Goal: Information Seeking & Learning: Learn about a topic

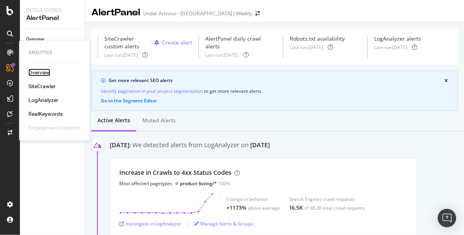
click at [41, 72] on div "Overview" at bounding box center [39, 73] width 22 height 8
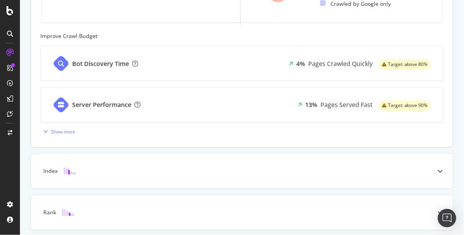
scroll to position [343, 0]
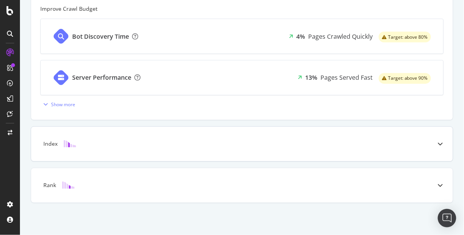
click at [58, 144] on div at bounding box center [70, 144] width 25 height 8
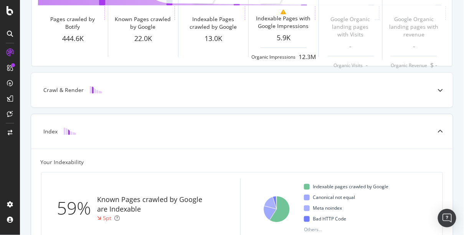
scroll to position [0, 0]
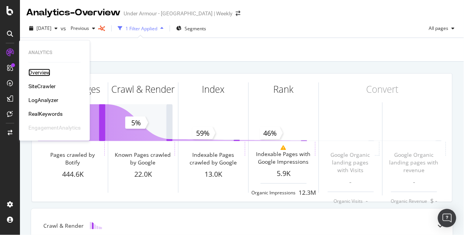
click at [40, 72] on div "Overview" at bounding box center [39, 73] width 22 height 8
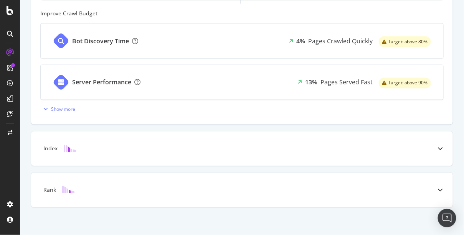
scroll to position [343, 0]
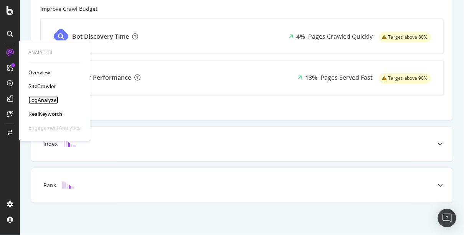
click at [43, 100] on div "LogAnalyzer" at bounding box center [43, 100] width 30 height 8
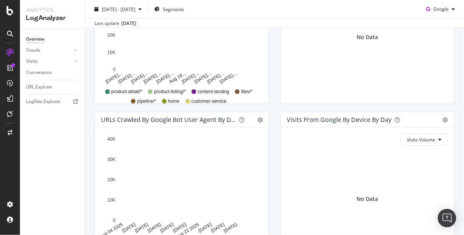
scroll to position [314, 0]
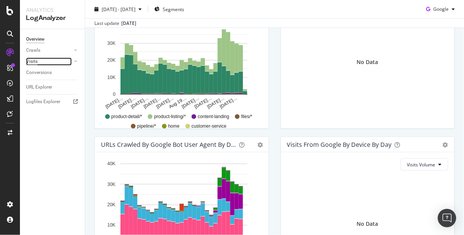
click at [36, 61] on div "Visits" at bounding box center [32, 62] width 12 height 8
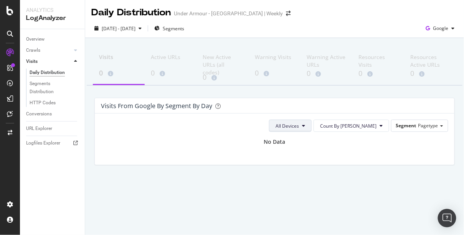
click at [299, 124] on span "All Devices" at bounding box center [286, 126] width 23 height 7
click at [163, 158] on div "All Devices Count By Day Segment Pagetype No Data" at bounding box center [274, 139] width 359 height 51
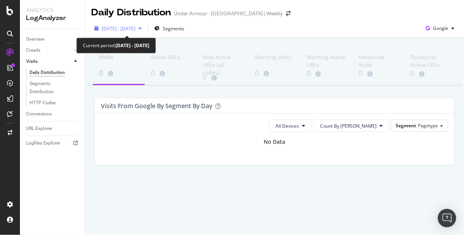
click at [145, 29] on div "button" at bounding box center [139, 28] width 9 height 5
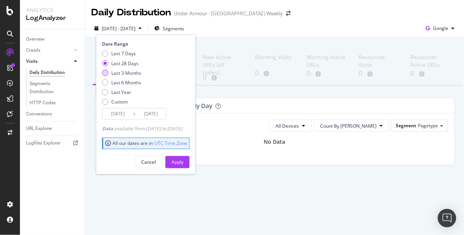
click at [106, 72] on div "Last 3 Months" at bounding box center [105, 73] width 6 height 6
type input "[DATE]"
click at [183, 161] on div "Apply" at bounding box center [177, 162] width 12 height 7
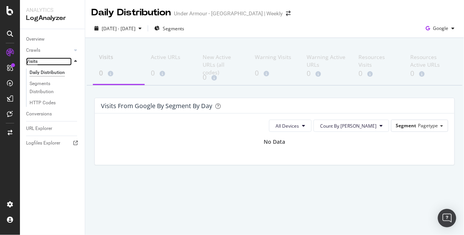
click at [33, 61] on div "Visits" at bounding box center [32, 62] width 12 height 8
click at [37, 12] on div "Your Projects" at bounding box center [41, 11] width 28 height 7
click at [12, 12] on icon at bounding box center [10, 10] width 7 height 9
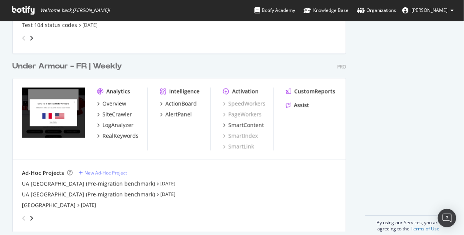
scroll to position [366, 0]
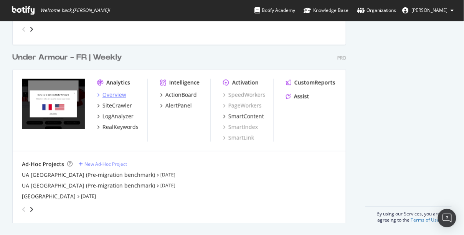
click at [112, 95] on div "Overview" at bounding box center [114, 95] width 24 height 8
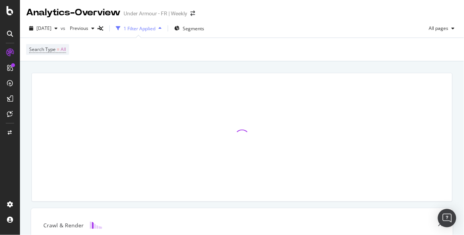
click at [14, 35] on div at bounding box center [10, 34] width 12 height 12
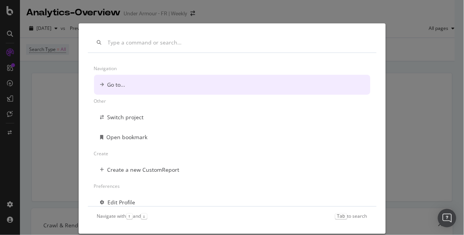
click at [14, 35] on div "Navigation Go to... Other Switch project Open bookmark Create Create a new Cust…" at bounding box center [232, 117] width 464 height 235
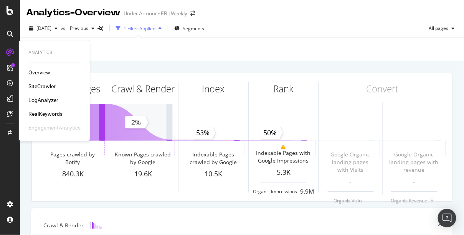
click at [45, 101] on div "LogAnalyzer" at bounding box center [43, 100] width 30 height 8
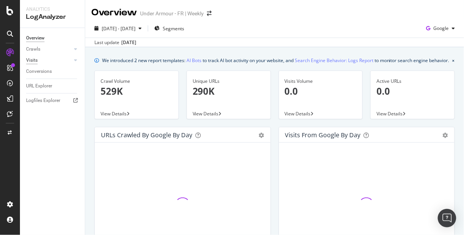
click at [29, 58] on div "Visits" at bounding box center [32, 60] width 12 height 8
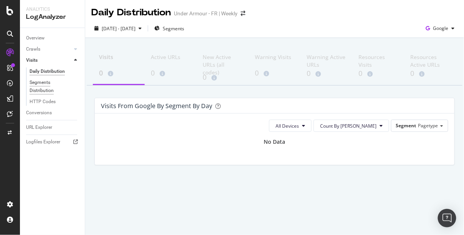
click at [44, 92] on div "Segments Distribution" at bounding box center [51, 87] width 43 height 16
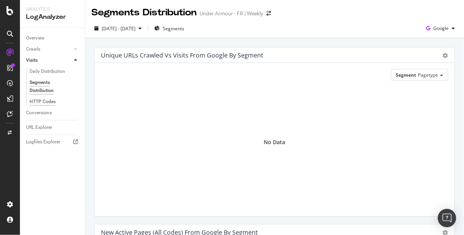
click at [44, 102] on div "HTTP Codes" at bounding box center [43, 102] width 26 height 8
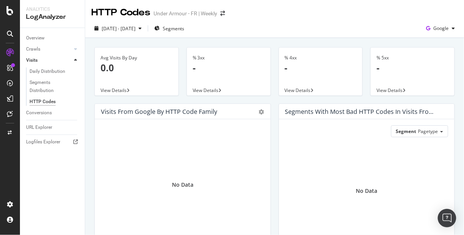
click at [38, 146] on div "Logfiles Explorer" at bounding box center [55, 142] width 59 height 11
